Goal: Communication & Community: Ask a question

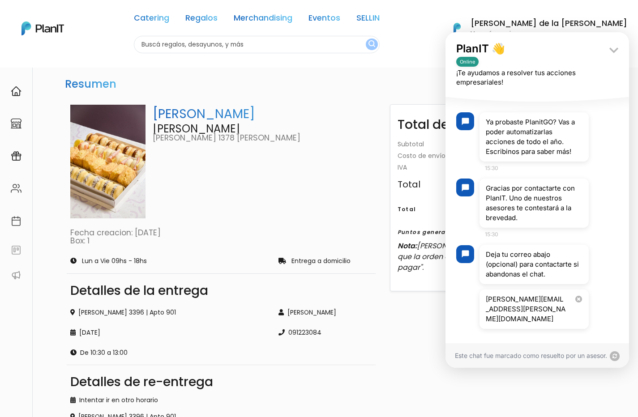
click at [508, 353] on div "Este chat fue marcado como resuelto por un asesor." at bounding box center [537, 355] width 184 height 25
click at [618, 355] on icon at bounding box center [615, 356] width 10 height 10
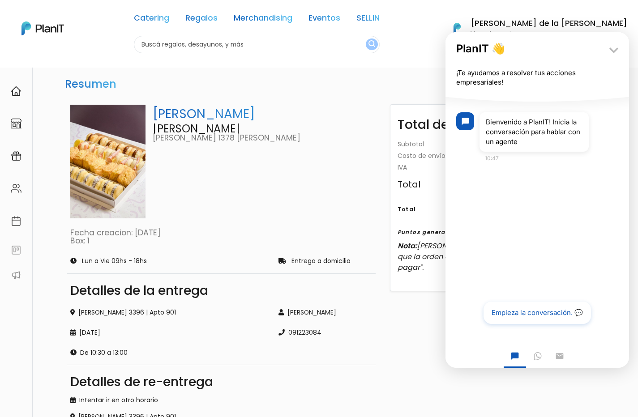
click at [532, 313] on button "Empieza la conversación. 💬" at bounding box center [536, 313] width 107 height 22
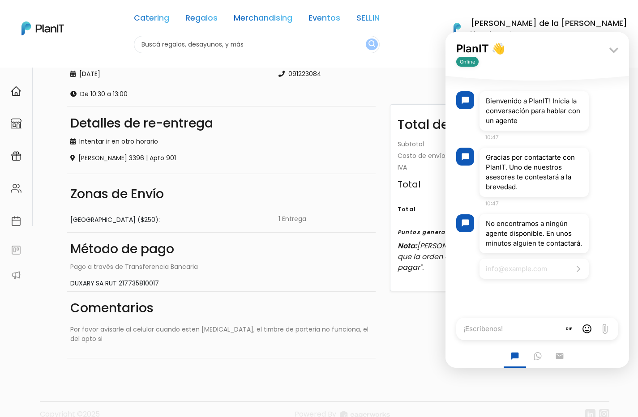
scroll to position [266, 0]
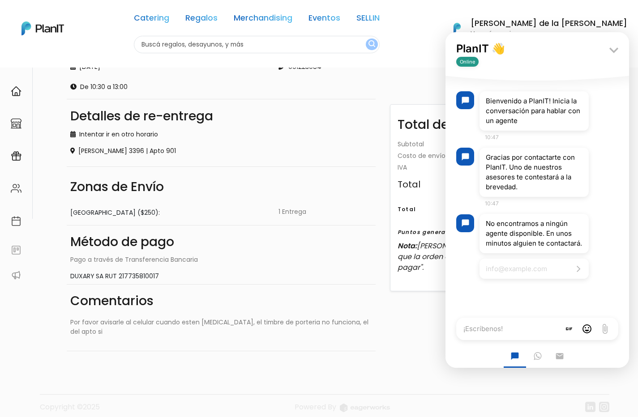
click at [531, 330] on textarea "¡Escríbenos!" at bounding box center [508, 329] width 104 height 22
type textarea "Hola, necesito cambiar una tarjeta que envié ayer para una box y esta con un er…"
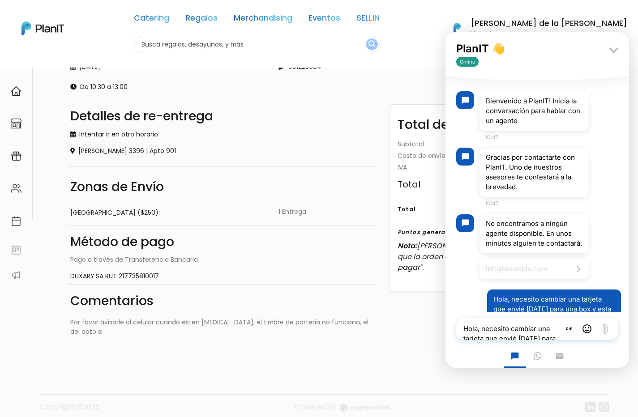
scroll to position [47, 0]
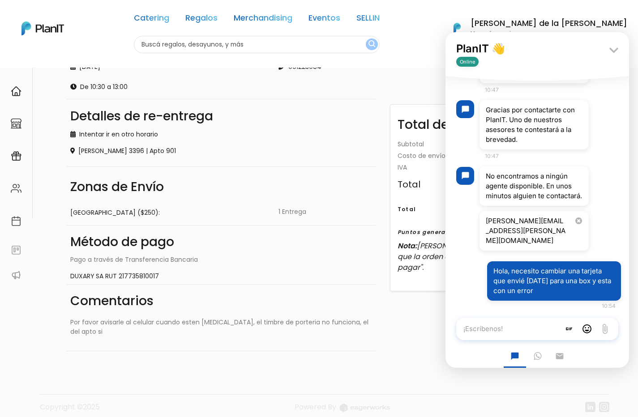
click at [497, 326] on textarea "¡Escríbenos!" at bounding box center [508, 329] width 104 height 22
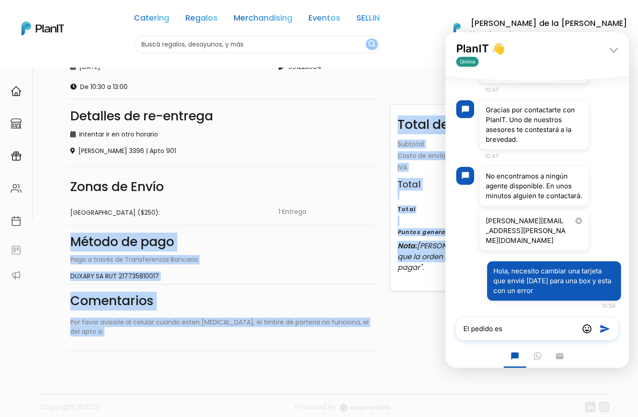
drag, startPoint x: 383, startPoint y: 295, endPoint x: 317, endPoint y: 224, distance: 96.6
click at [317, 224] on div "Miti Miti Filipa Tiburcio gomez 1378 esq rivera Fecha creacion: 25/09/09 Box: 1…" at bounding box center [335, 92] width 548 height 520
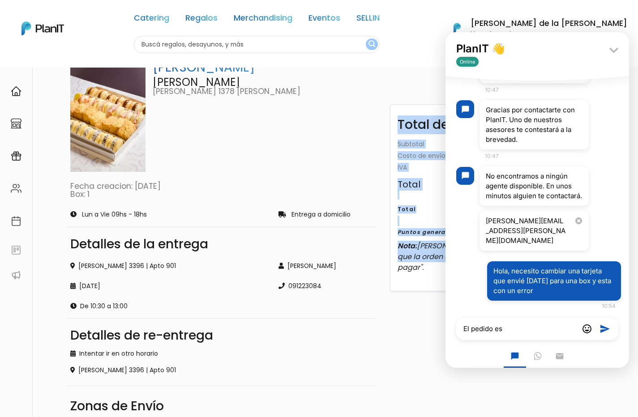
scroll to position [0, 0]
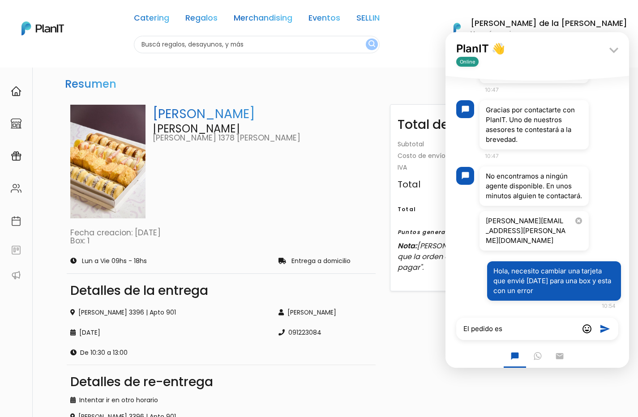
click at [320, 219] on div "Miti Miti Filipa Tiburcio gomez 1378 esq rivera Fecha creacion: 25/09/09 Box: 1" at bounding box center [221, 175] width 309 height 148
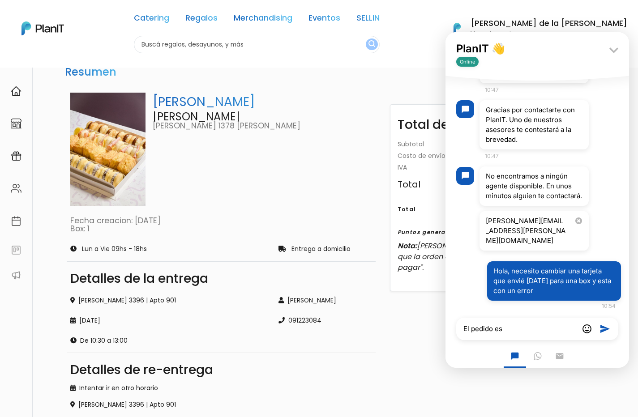
scroll to position [6, 0]
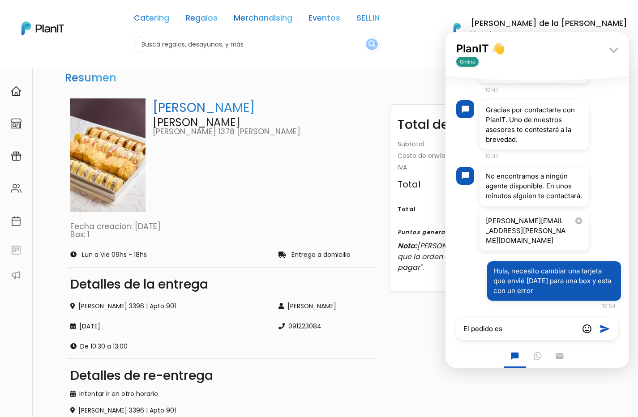
click at [520, 329] on textarea "El pedido es" at bounding box center [517, 329] width 122 height 22
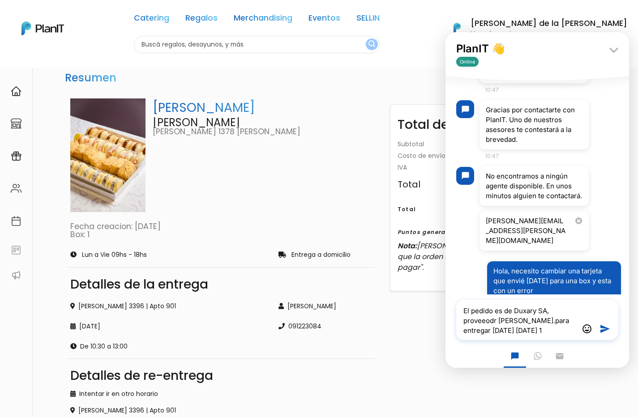
type textarea "El pedido es de Duxary SA, proveeodr Filipa.para entregar mañana Jueves 11"
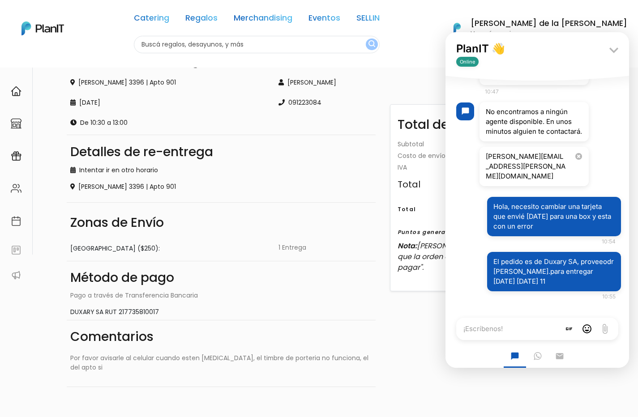
scroll to position [266, 0]
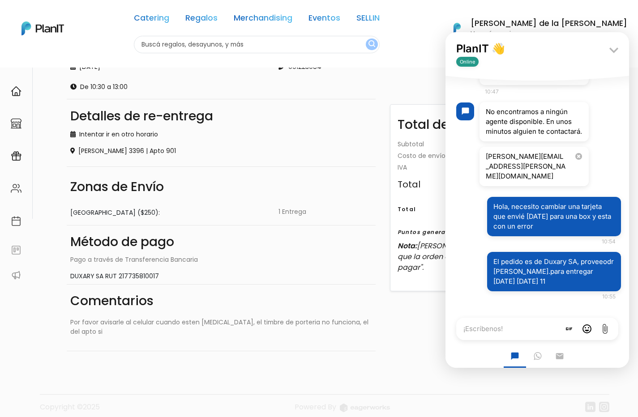
click at [608, 329] on icon "attach_file" at bounding box center [604, 329] width 11 height 11
click at [445, 32] on input "attach_file" at bounding box center [445, 32] width 0 height 0
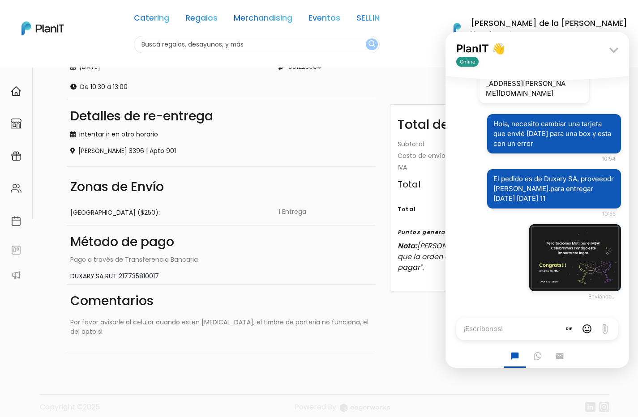
click at [515, 328] on textarea "¡Escríbenos!" at bounding box center [508, 329] width 104 height 22
type textarea "Esta que te envío es la correcta"
